Goal: Information Seeking & Learning: Learn about a topic

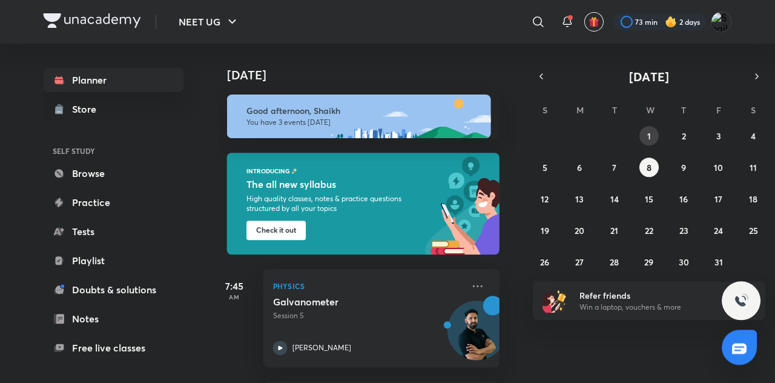
click at [655, 130] on button "1" at bounding box center [649, 135] width 19 height 19
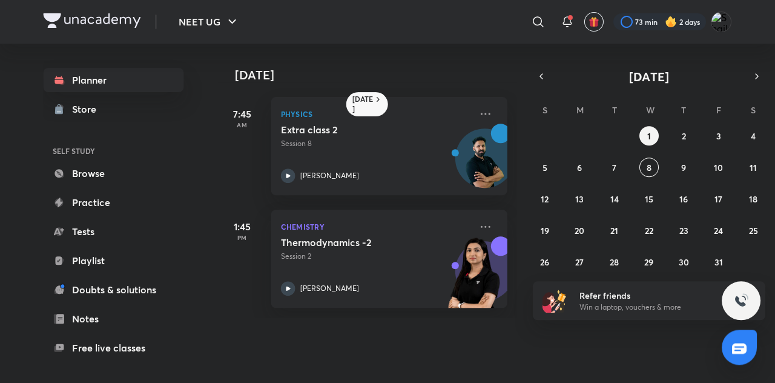
click at [542, 76] on icon "button" at bounding box center [542, 76] width 10 height 11
click at [586, 134] on button "1" at bounding box center [579, 135] width 19 height 19
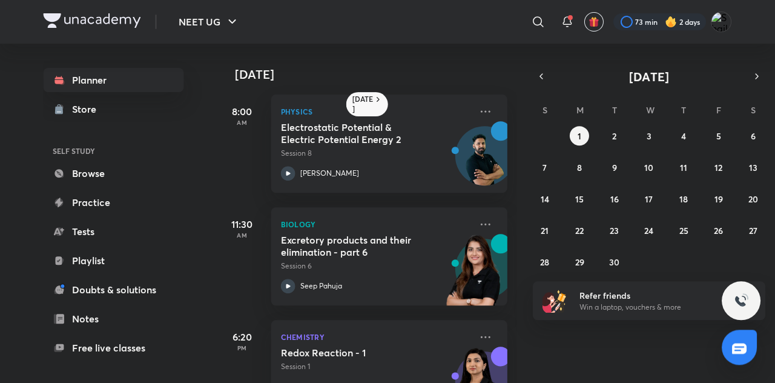
scroll to position [102, 0]
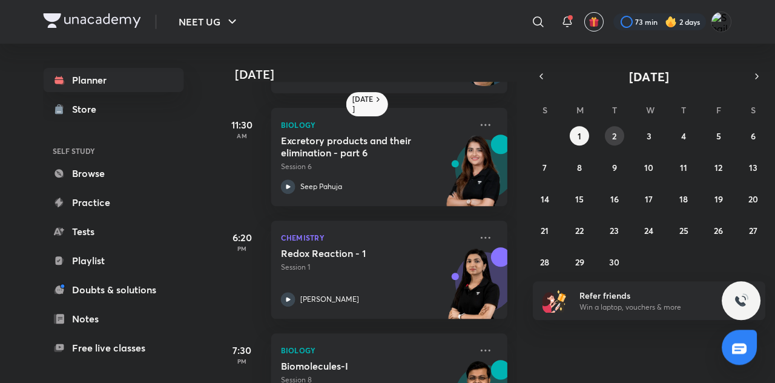
click at [619, 136] on button "2" at bounding box center [614, 135] width 19 height 19
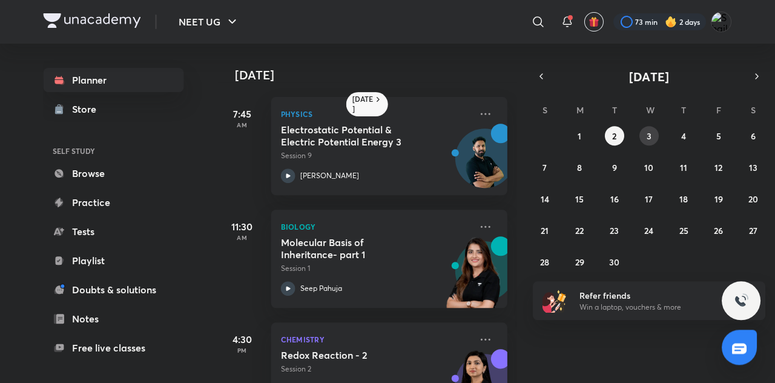
click at [657, 139] on button "3" at bounding box center [649, 135] width 19 height 19
click at [680, 133] on button "4" at bounding box center [683, 135] width 19 height 19
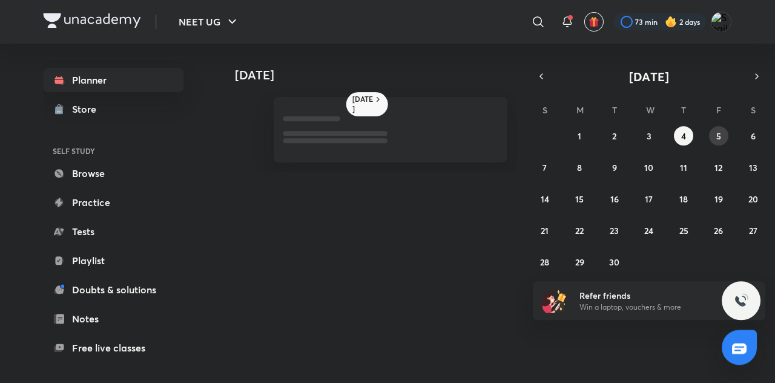
click at [723, 131] on button "5" at bounding box center [718, 135] width 19 height 19
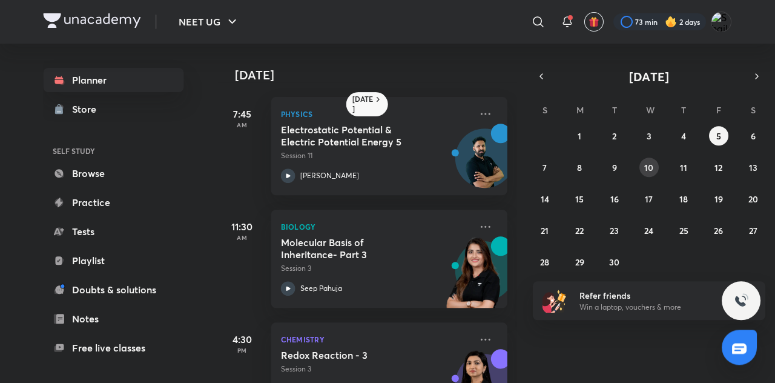
click at [641, 163] on button "10" at bounding box center [649, 166] width 19 height 19
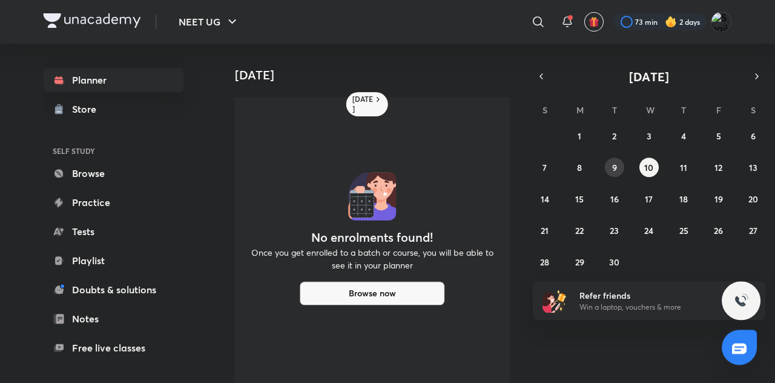
click at [618, 166] on button "9" at bounding box center [614, 166] width 19 height 19
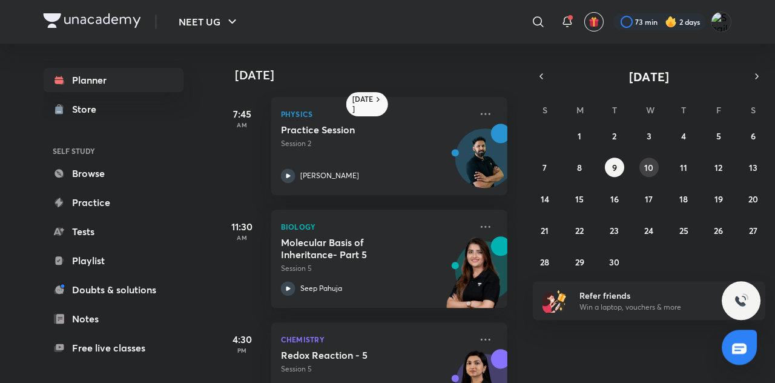
click at [648, 160] on button "10" at bounding box center [649, 166] width 19 height 19
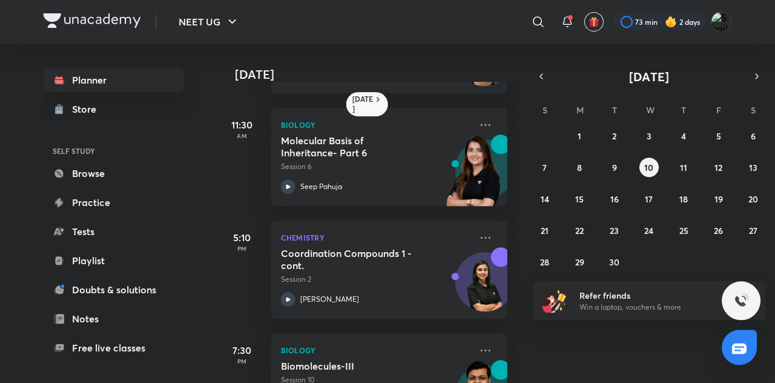
scroll to position [102, 12]
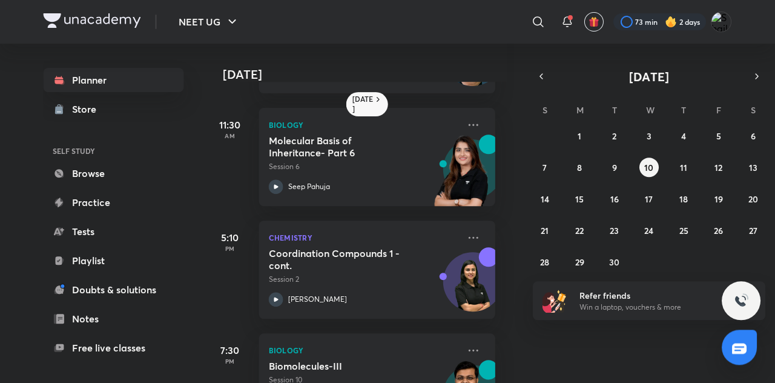
click at [702, 142] on div "31 1 2 3 4 5 6 7 8 9 10 11 12 13 14 15 16 17 18 19 20 21 22 23 24 25 26 27 28 2…" at bounding box center [649, 198] width 233 height 145
click at [681, 164] on abbr "11" at bounding box center [683, 168] width 7 height 12
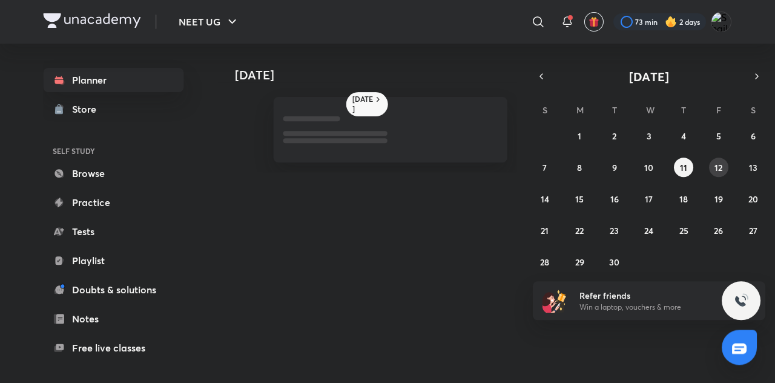
click at [717, 166] on abbr "12" at bounding box center [719, 168] width 8 height 12
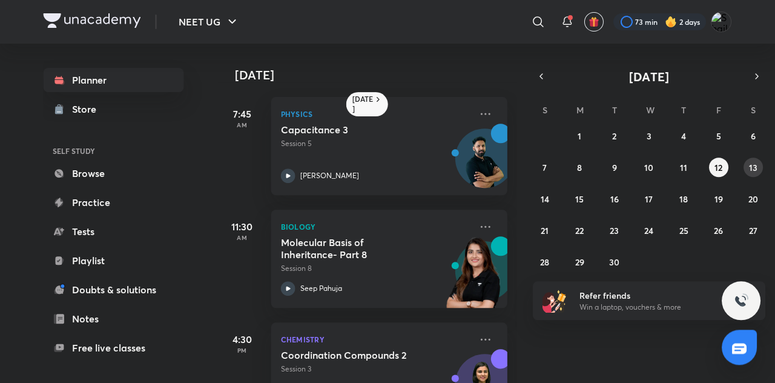
click at [746, 170] on button "13" at bounding box center [753, 166] width 19 height 19
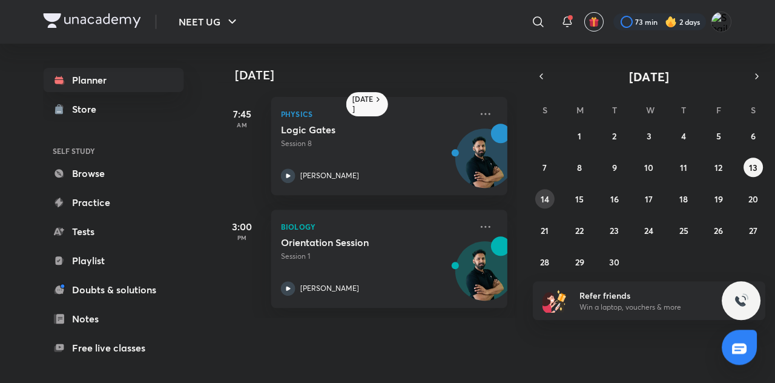
click at [545, 202] on abbr "14" at bounding box center [545, 199] width 8 height 12
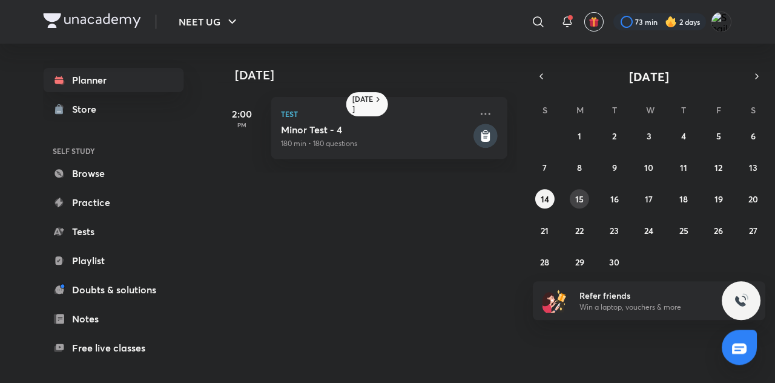
click at [581, 205] on button "15" at bounding box center [579, 198] width 19 height 19
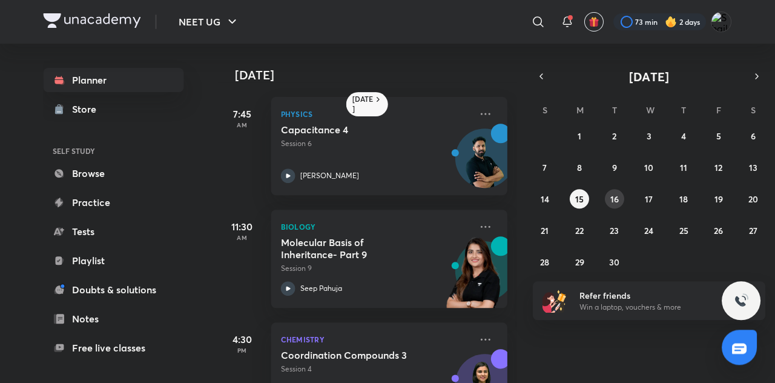
click at [615, 193] on abbr "16" at bounding box center [615, 199] width 8 height 12
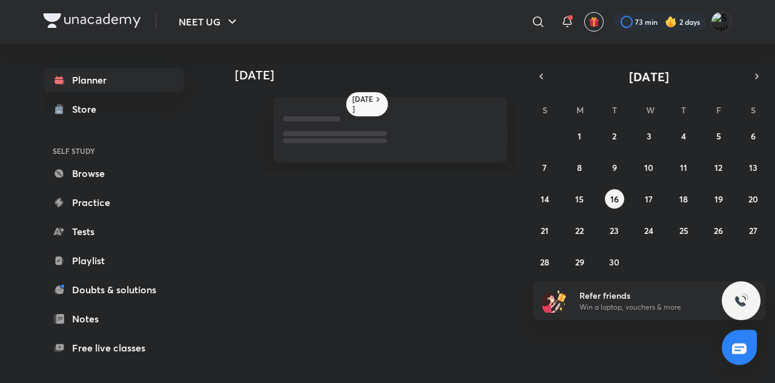
click at [657, 191] on div "31 1 2 3 4 5 6 7 8 9 10 11 12 13 14 15 16 17 18 19 20 21 22 23 24 25 26 27 28 2…" at bounding box center [649, 198] width 233 height 145
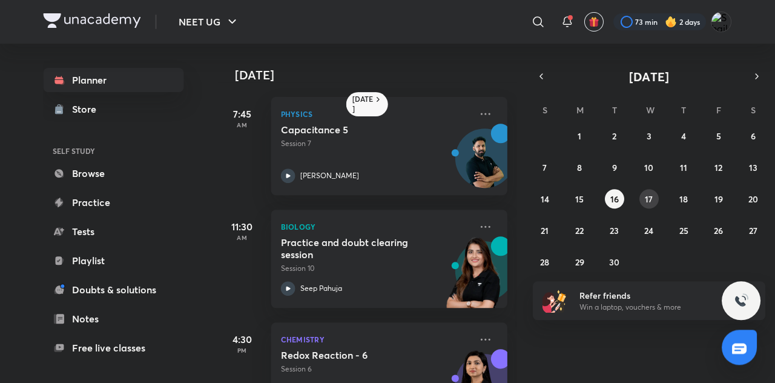
click at [658, 197] on button "17" at bounding box center [649, 198] width 19 height 19
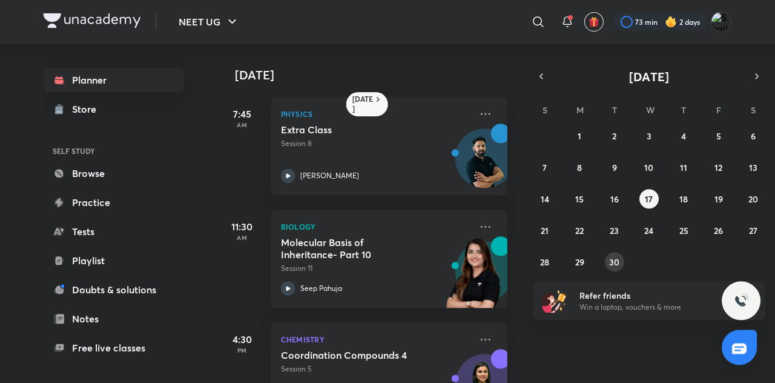
click at [620, 257] on button "30" at bounding box center [614, 261] width 19 height 19
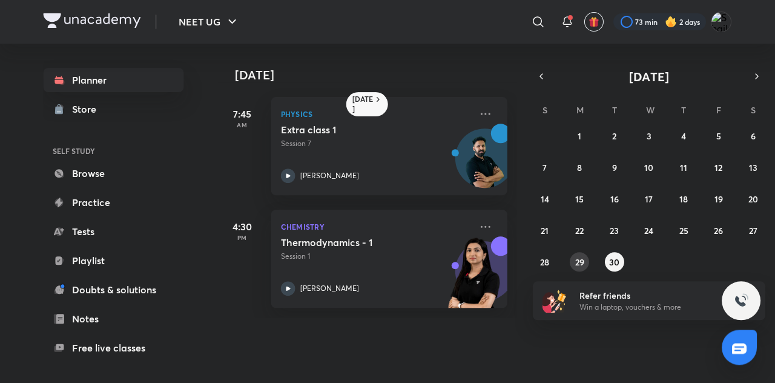
click at [575, 261] on abbr "29" at bounding box center [579, 262] width 9 height 12
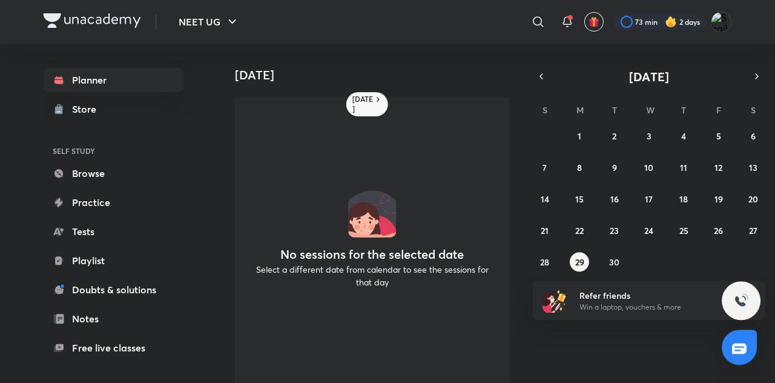
click at [618, 239] on div "31 1 2 3 4 5 6 7 8 9 10 11 12 13 14 15 16 17 18 19 20 21 22 23 24 25 26 27 28 2…" at bounding box center [649, 198] width 233 height 145
click at [615, 231] on abbr "23" at bounding box center [614, 231] width 9 height 12
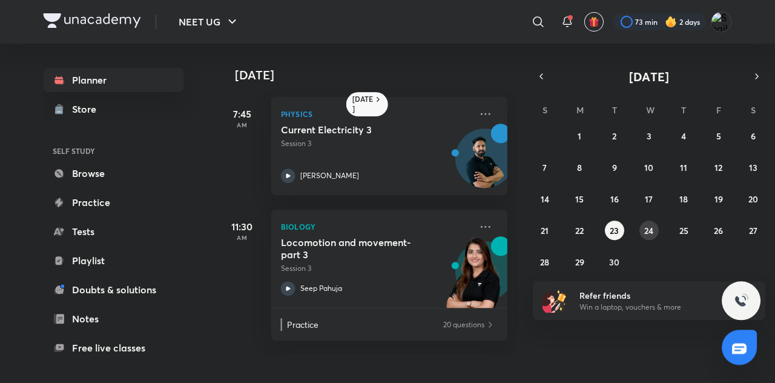
click at [654, 229] on button "24" at bounding box center [649, 229] width 19 height 19
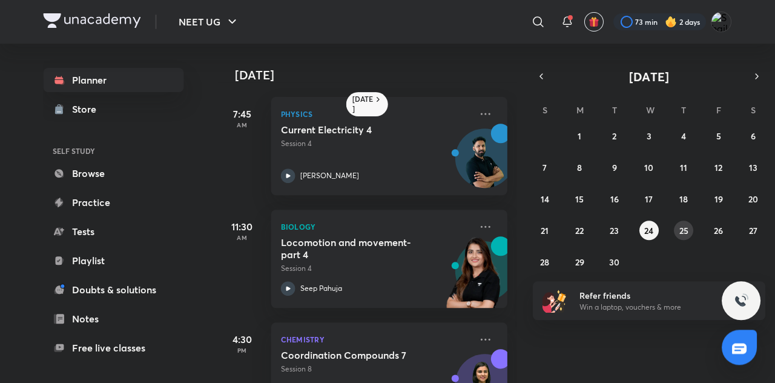
click at [693, 228] on button "25" at bounding box center [683, 229] width 19 height 19
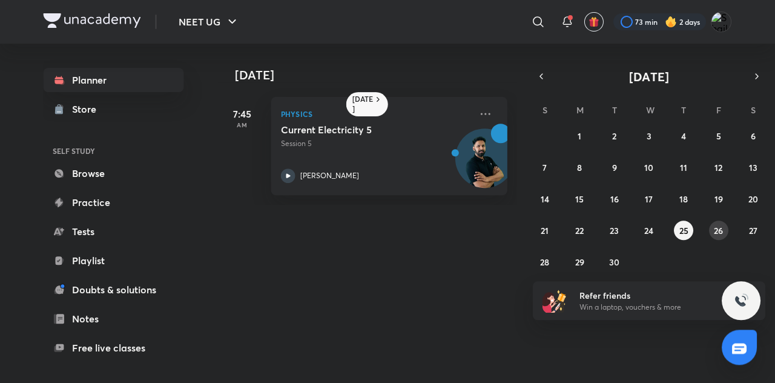
click at [715, 225] on abbr "26" at bounding box center [718, 231] width 9 height 12
click at [754, 228] on abbr "27" at bounding box center [753, 231] width 8 height 12
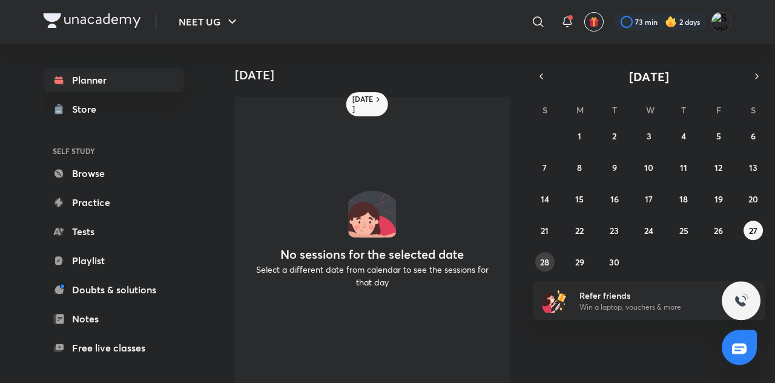
click at [549, 256] on abbr "28" at bounding box center [544, 262] width 9 height 12
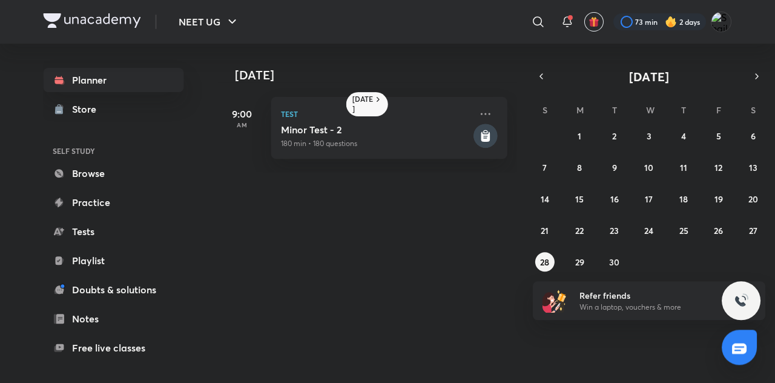
click at [757, 76] on icon "button" at bounding box center [757, 76] width 10 height 11
click at [652, 132] on button "1" at bounding box center [649, 135] width 19 height 19
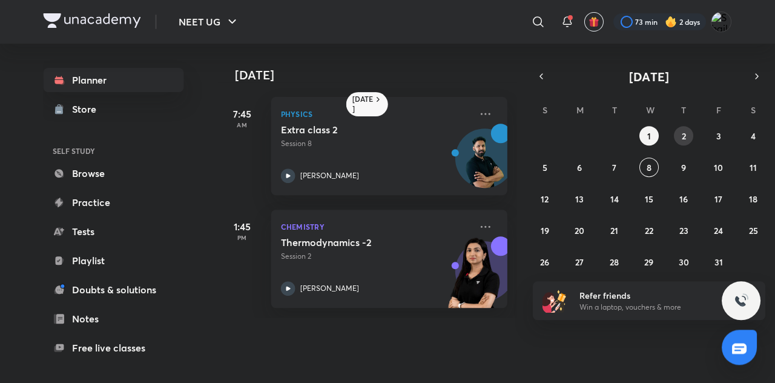
click at [691, 136] on button "2" at bounding box center [683, 135] width 19 height 19
click at [724, 137] on button "3" at bounding box center [718, 135] width 19 height 19
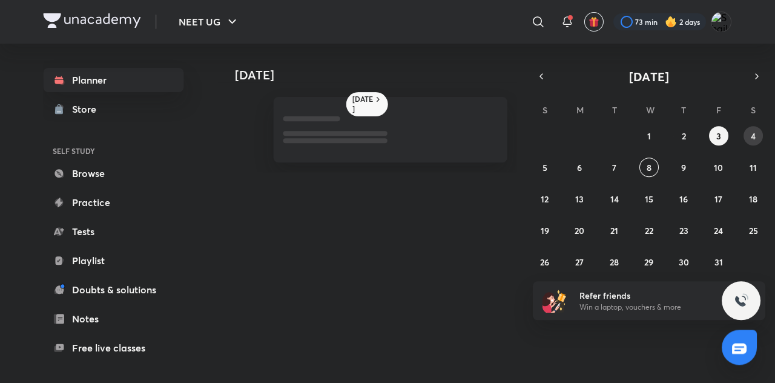
click at [762, 134] on button "4" at bounding box center [753, 135] width 19 height 19
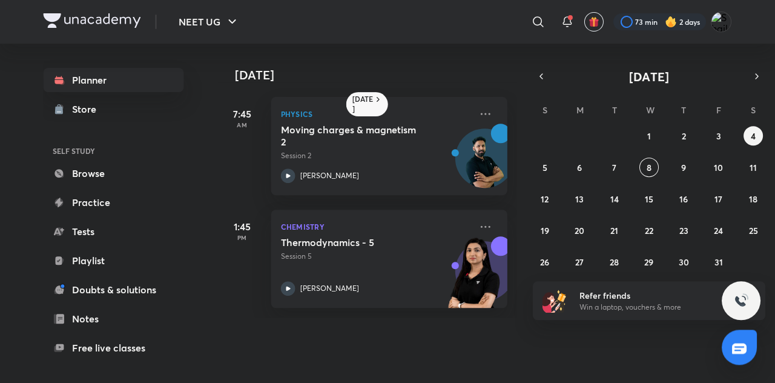
click at [753, 133] on abbr "4" at bounding box center [753, 136] width 5 height 12
click at [546, 174] on button "5" at bounding box center [544, 166] width 19 height 19
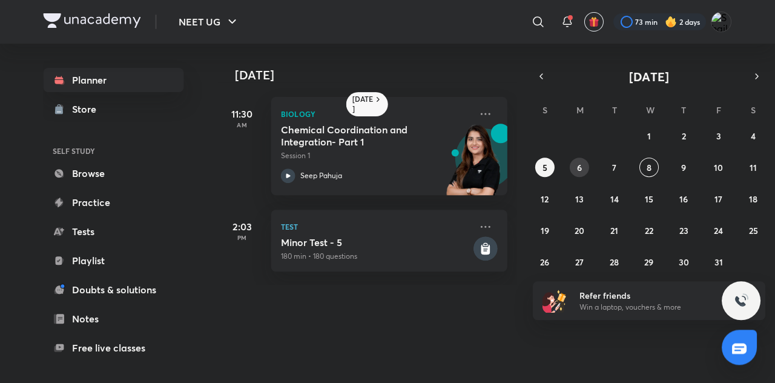
click at [581, 173] on button "6" at bounding box center [579, 166] width 19 height 19
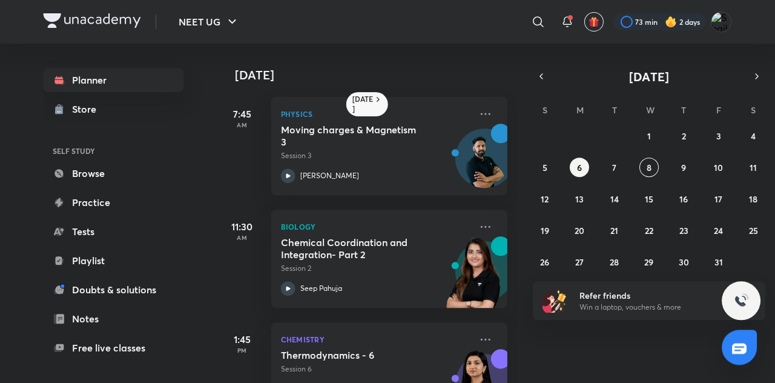
click at [467, 237] on img at bounding box center [474, 278] width 67 height 84
